Goal: Task Accomplishment & Management: Use online tool/utility

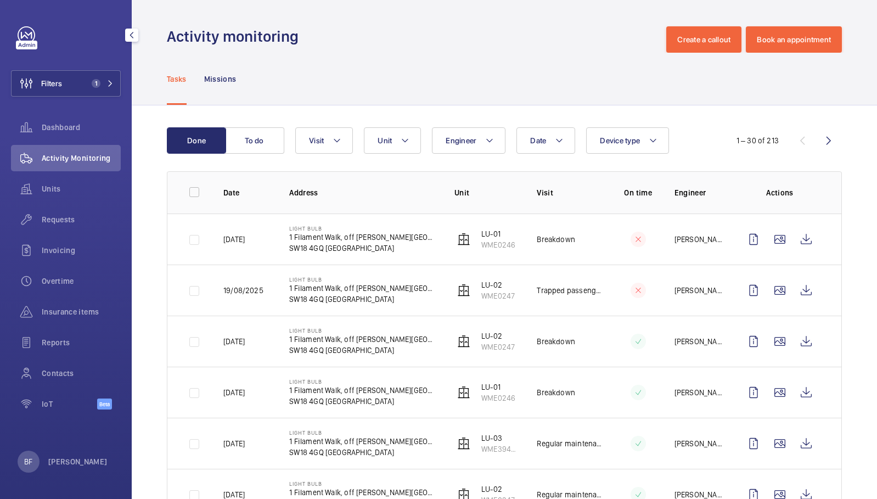
click at [105, 90] on button "Filters 1" at bounding box center [66, 83] width 110 height 26
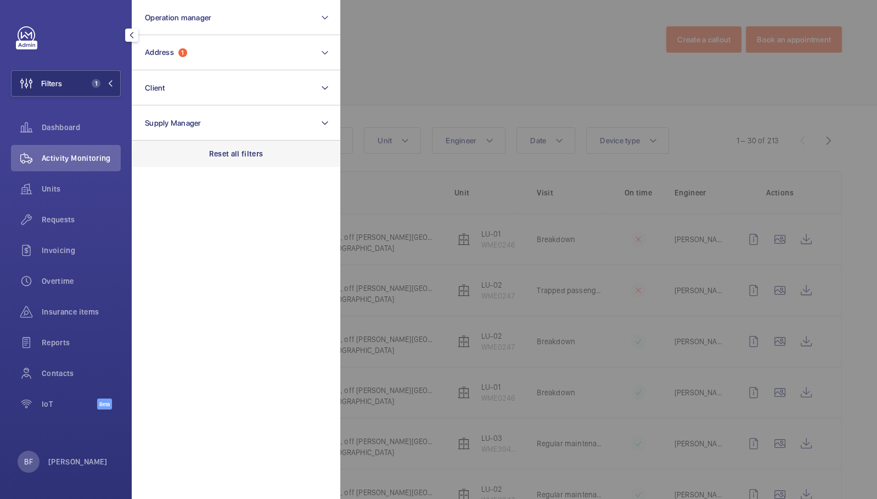
click at [230, 162] on div "Reset all filters" at bounding box center [236, 153] width 208 height 26
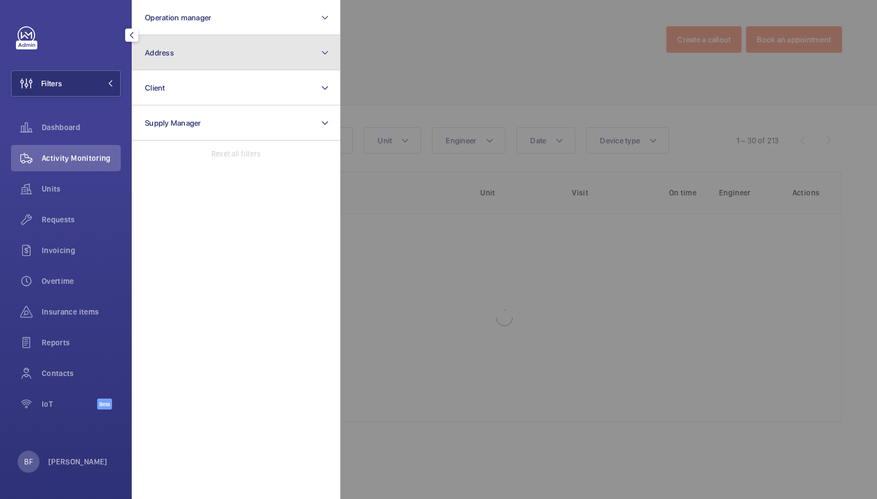
click at [167, 56] on span "Address" at bounding box center [159, 52] width 29 height 9
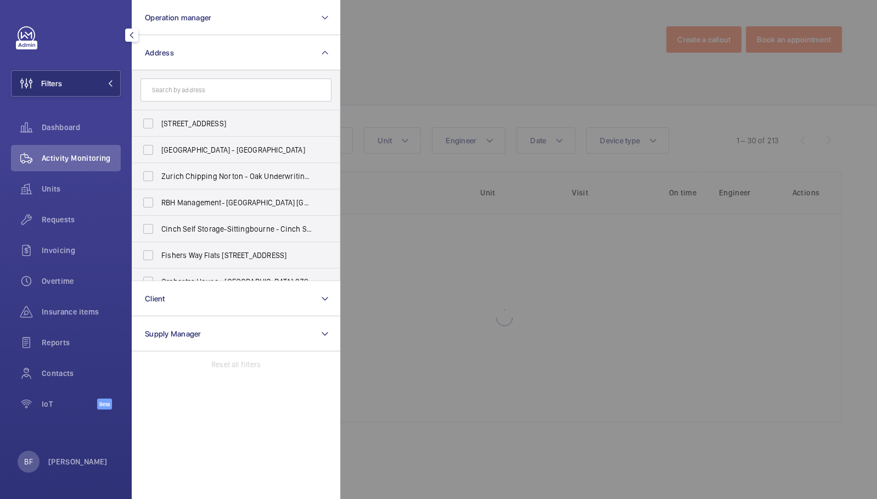
click at [186, 94] on input "text" at bounding box center [235, 89] width 191 height 23
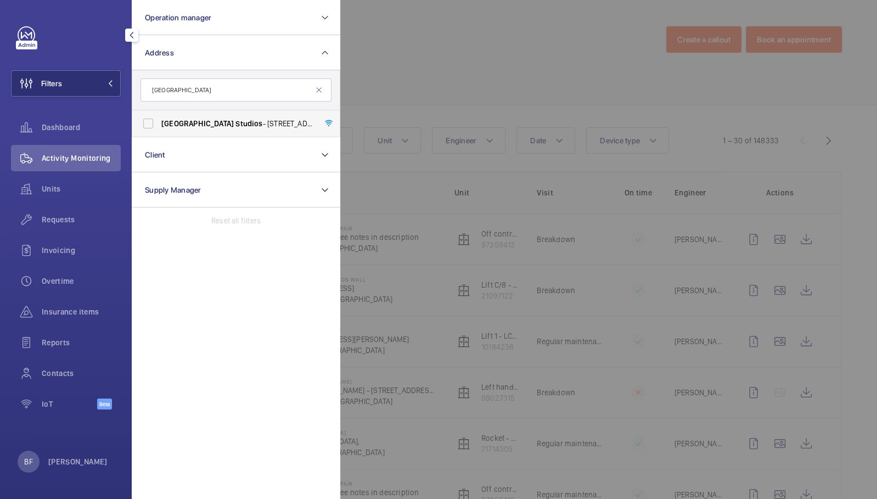
type input "[GEOGRAPHIC_DATA]"
click at [191, 129] on label "[GEOGRAPHIC_DATA] - [STREET_ADDRESS]" at bounding box center [227, 123] width 191 height 26
click at [159, 129] on input "[GEOGRAPHIC_DATA] - [STREET_ADDRESS]" at bounding box center [148, 123] width 22 height 22
checkbox input "true"
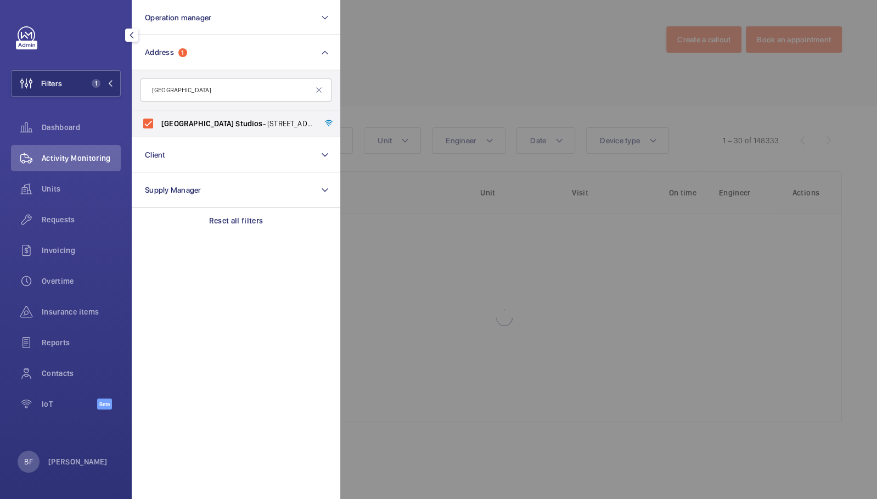
click at [360, 114] on div at bounding box center [778, 249] width 877 height 499
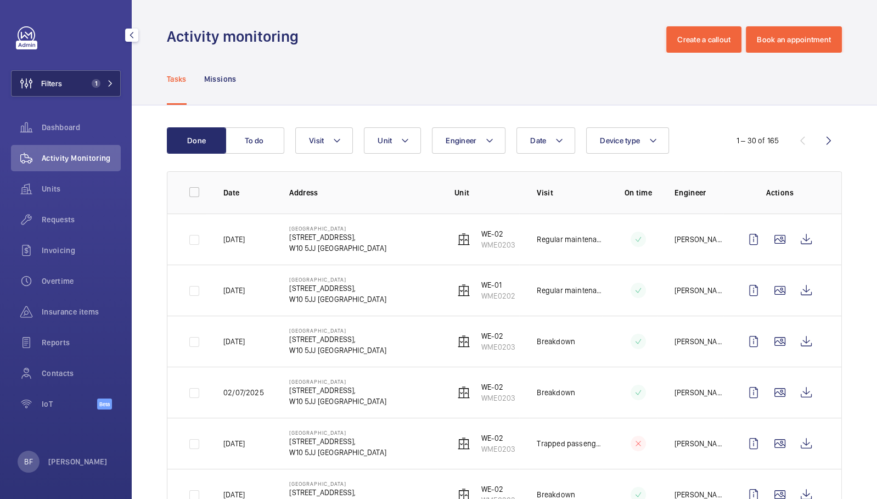
click at [112, 76] on button "Filters 1" at bounding box center [66, 83] width 110 height 26
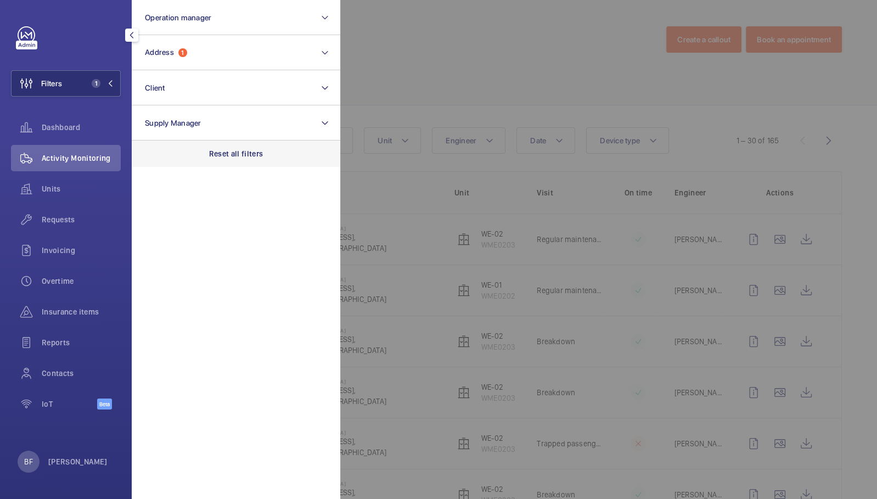
click at [235, 147] on div "Reset all filters" at bounding box center [236, 153] width 208 height 26
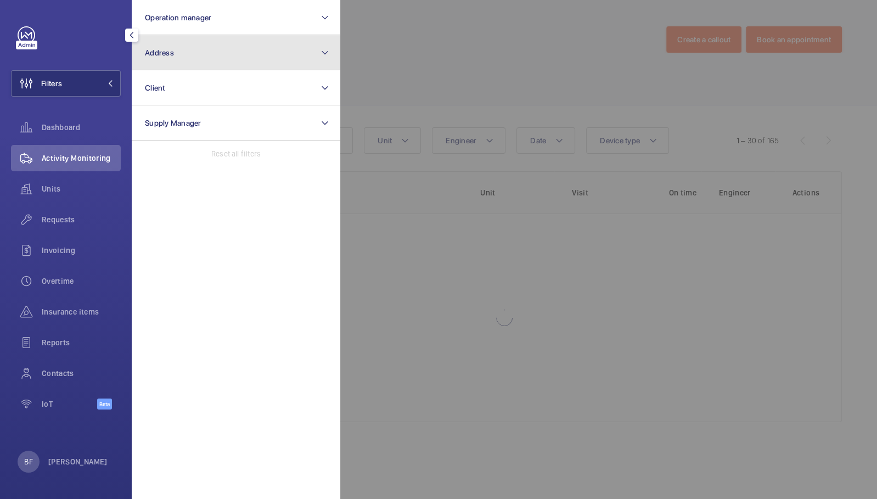
click at [205, 63] on button "Address" at bounding box center [236, 52] width 208 height 35
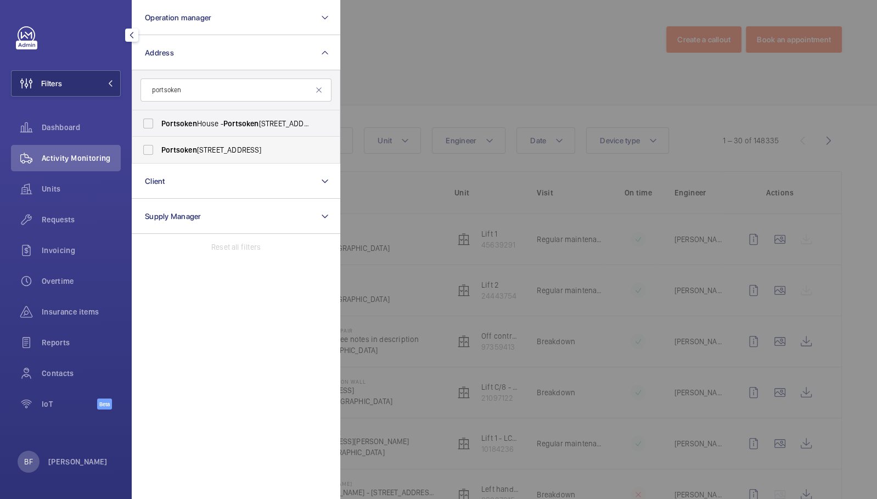
type input "portsoken"
click at [186, 145] on span "Portsoken" at bounding box center [179, 149] width 36 height 9
click at [159, 145] on input "[STREET_ADDRESS]" at bounding box center [148, 150] width 22 height 22
checkbox input "true"
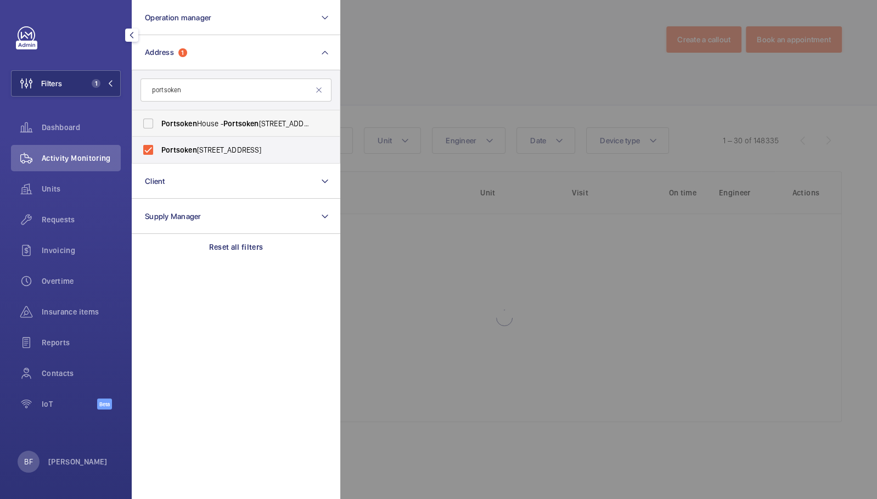
click at [181, 132] on label "[STREET_ADDRESS]" at bounding box center [227, 123] width 191 height 26
click at [159, 132] on input "[STREET_ADDRESS]" at bounding box center [148, 123] width 22 height 22
checkbox input "true"
click at [362, 160] on div at bounding box center [778, 249] width 877 height 499
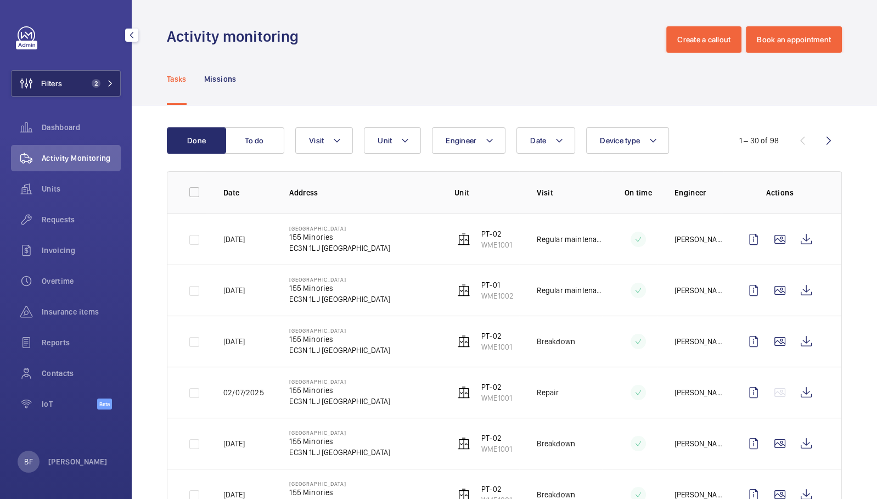
click at [59, 90] on span "Filters" at bounding box center [37, 83] width 50 height 26
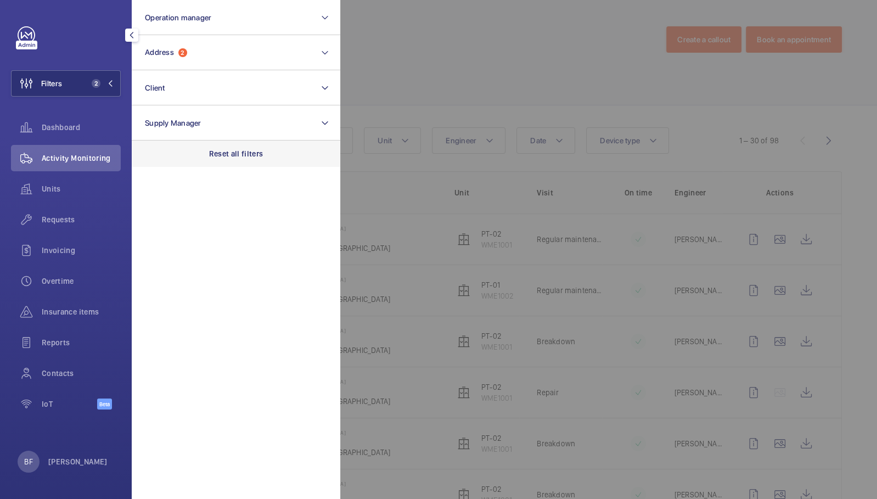
click at [258, 164] on div "Reset all filters" at bounding box center [236, 153] width 208 height 26
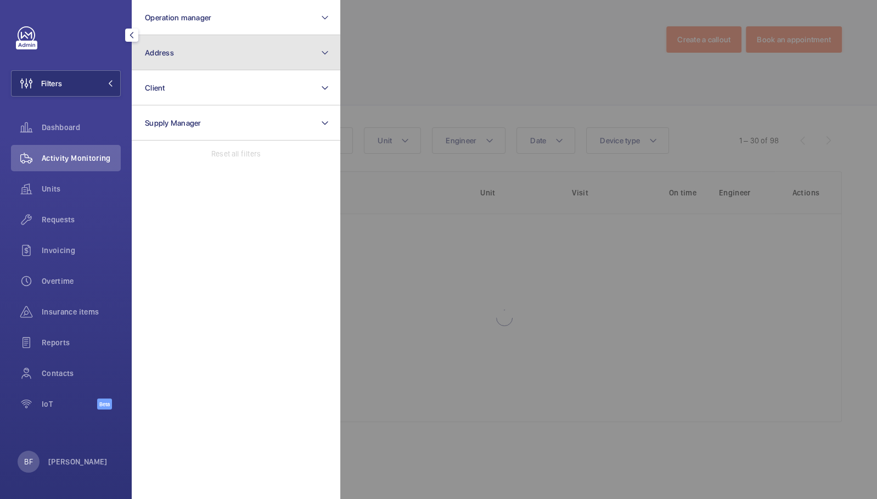
click at [206, 51] on button "Address" at bounding box center [236, 52] width 208 height 35
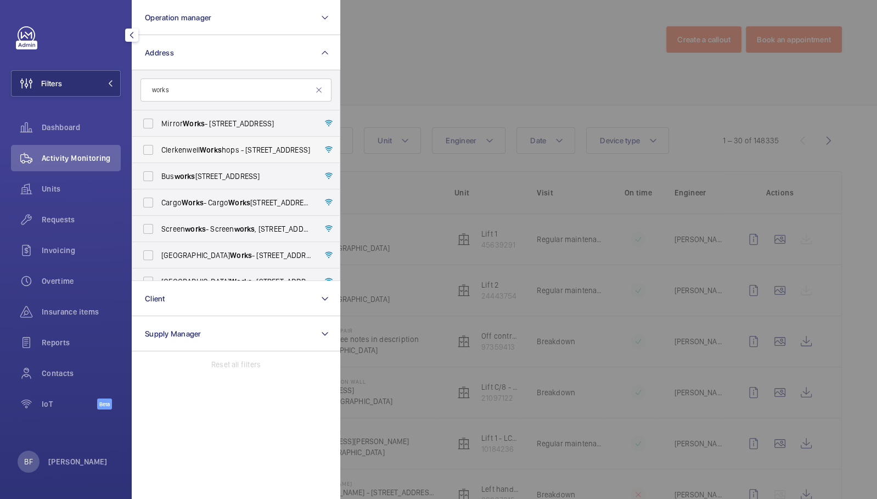
type input "works"
drag, startPoint x: 206, startPoint y: 138, endPoint x: 193, endPoint y: 131, distance: 14.7
click at [207, 138] on label "Clerkenwell Works hops - [STREET_ADDRESS]" at bounding box center [227, 150] width 191 height 26
click at [159, 139] on input "Clerkenwell Works hops - [STREET_ADDRESS]" at bounding box center [148, 150] width 22 height 22
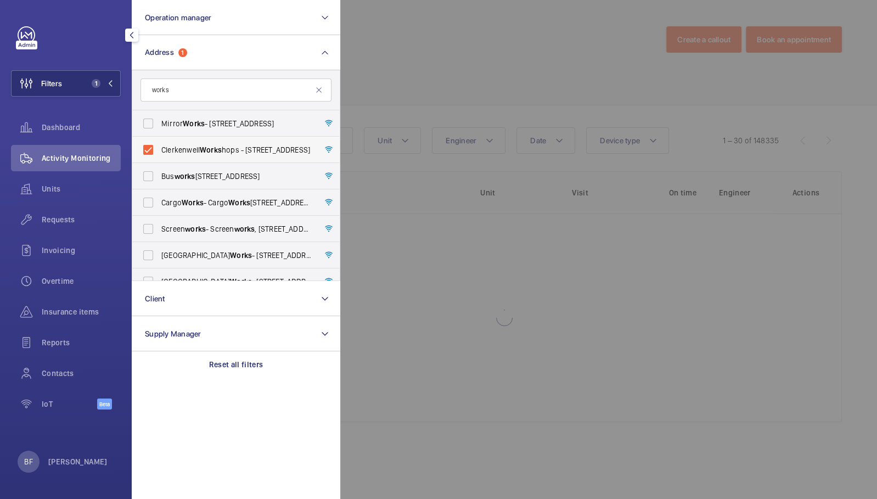
click at [229, 154] on span "Clerkenwell Works hops - [STREET_ADDRESS]" at bounding box center [236, 149] width 151 height 11
click at [159, 154] on input "Clerkenwell Works hops - [STREET_ADDRESS]" at bounding box center [148, 150] width 22 height 22
checkbox input "false"
